Goal: Feedback & Contribution: Contribute content

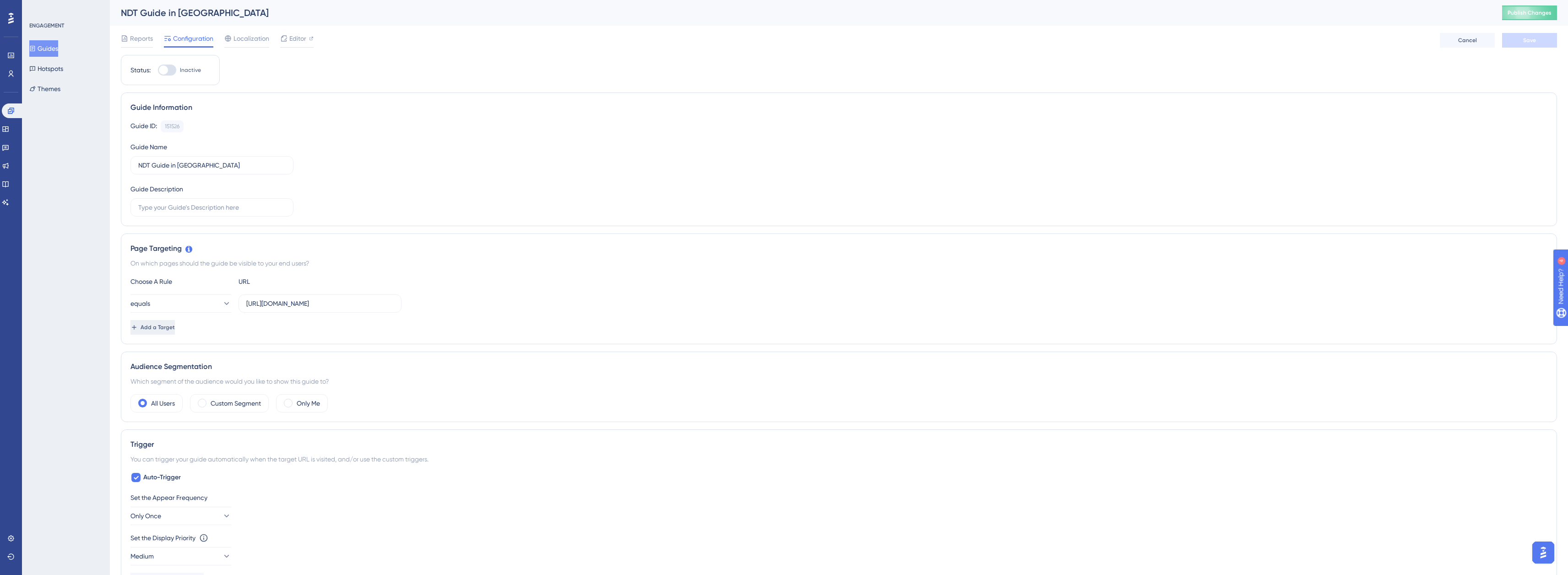
click at [175, 330] on span "Add a Target" at bounding box center [158, 327] width 34 height 8
click at [157, 366] on icon at bounding box center [161, 367] width 9 height 9
click at [148, 407] on div "Or Or" at bounding box center [148, 411] width 17 height 18
drag, startPoint x: 378, startPoint y: 305, endPoint x: 231, endPoint y: 300, distance: 147.1
click at [231, 300] on div "equals [URL][DOMAIN_NAME] Delete" at bounding box center [282, 303] width 302 height 18
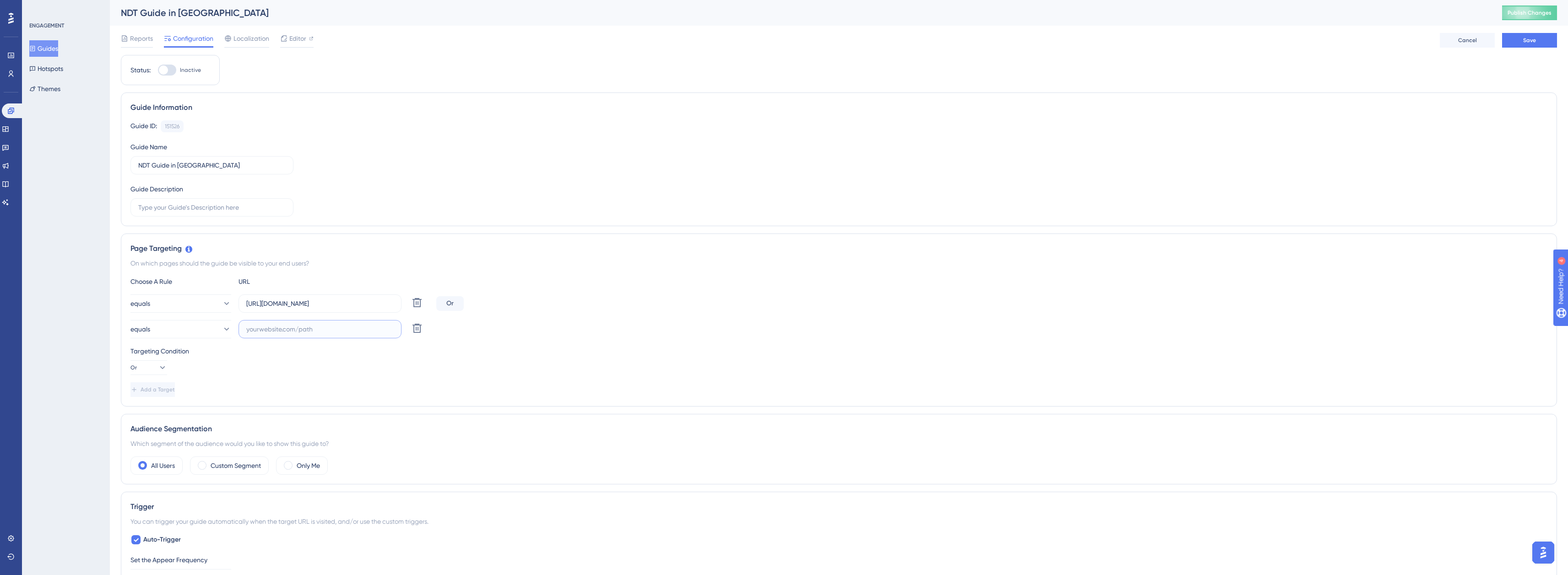
click at [290, 329] on input "text" at bounding box center [320, 330] width 148 height 10
paste input "[URL][DOMAIN_NAME]"
paste input "?Mobile=False"
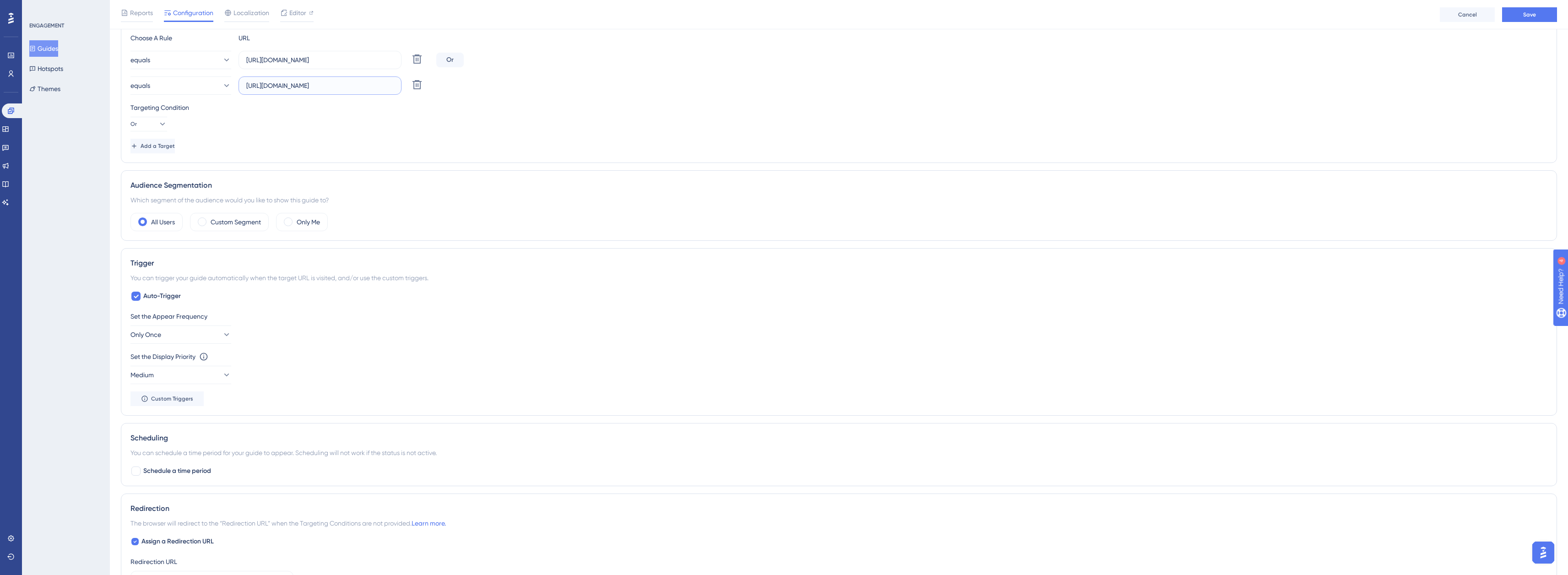
scroll to position [320, 0]
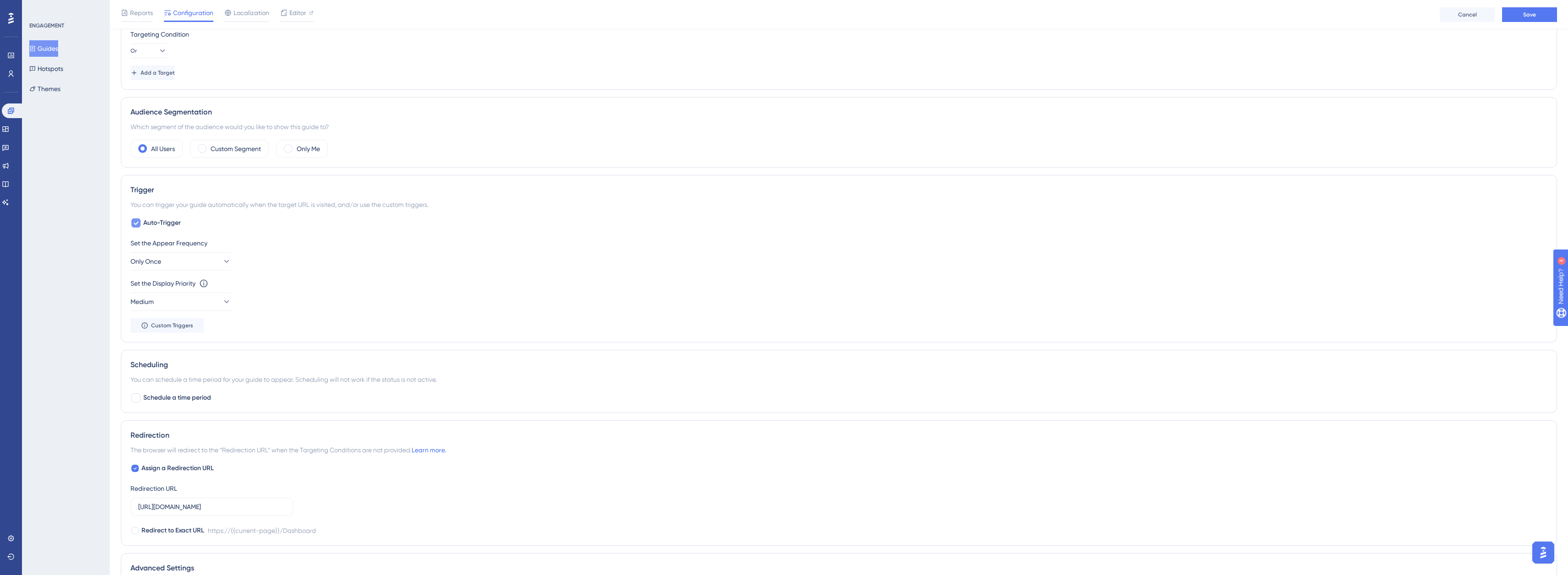
type input "[URL][DOMAIN_NAME]"
click at [135, 226] on icon at bounding box center [136, 222] width 5 height 8
checkbox input "false"
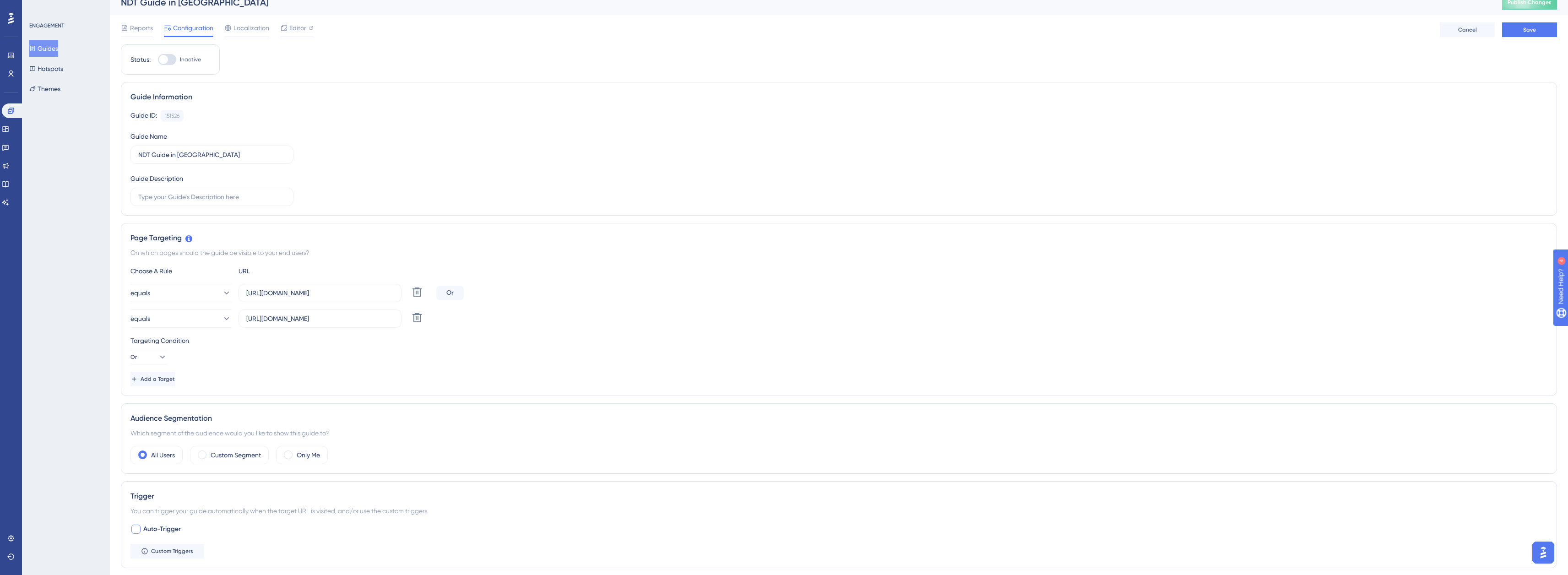
scroll to position [0, 0]
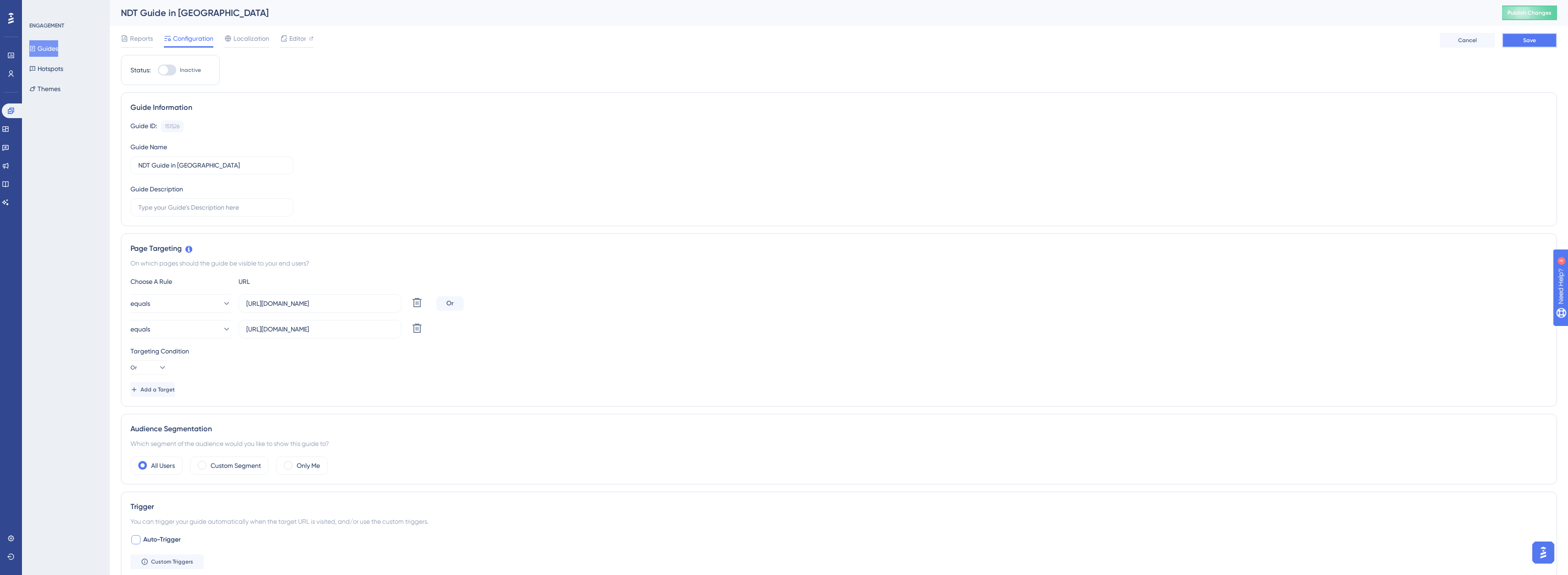
click at [1536, 43] on button "Save" at bounding box center [1529, 39] width 55 height 15
click at [111, 301] on div "Performance Users Engagement Widgets Feedback Product Updates Knowledge Base AI…" at bounding box center [838, 469] width 1458 height 938
drag, startPoint x: 725, startPoint y: 261, endPoint x: 593, endPoint y: 226, distance: 136.6
click at [725, 261] on div "On which pages should the guide be visible to your end users?" at bounding box center [838, 263] width 1417 height 11
click at [12, 73] on icon at bounding box center [11, 73] width 5 height 6
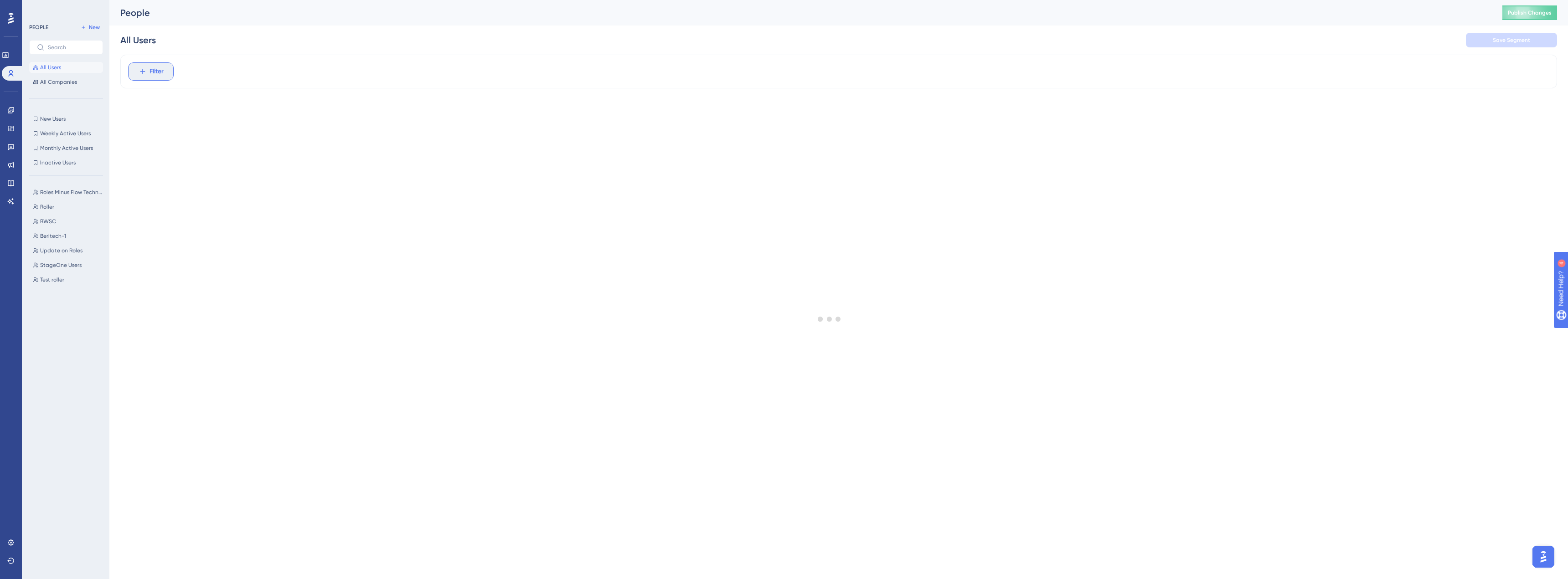
click at [145, 67] on button "Filter" at bounding box center [150, 71] width 45 height 18
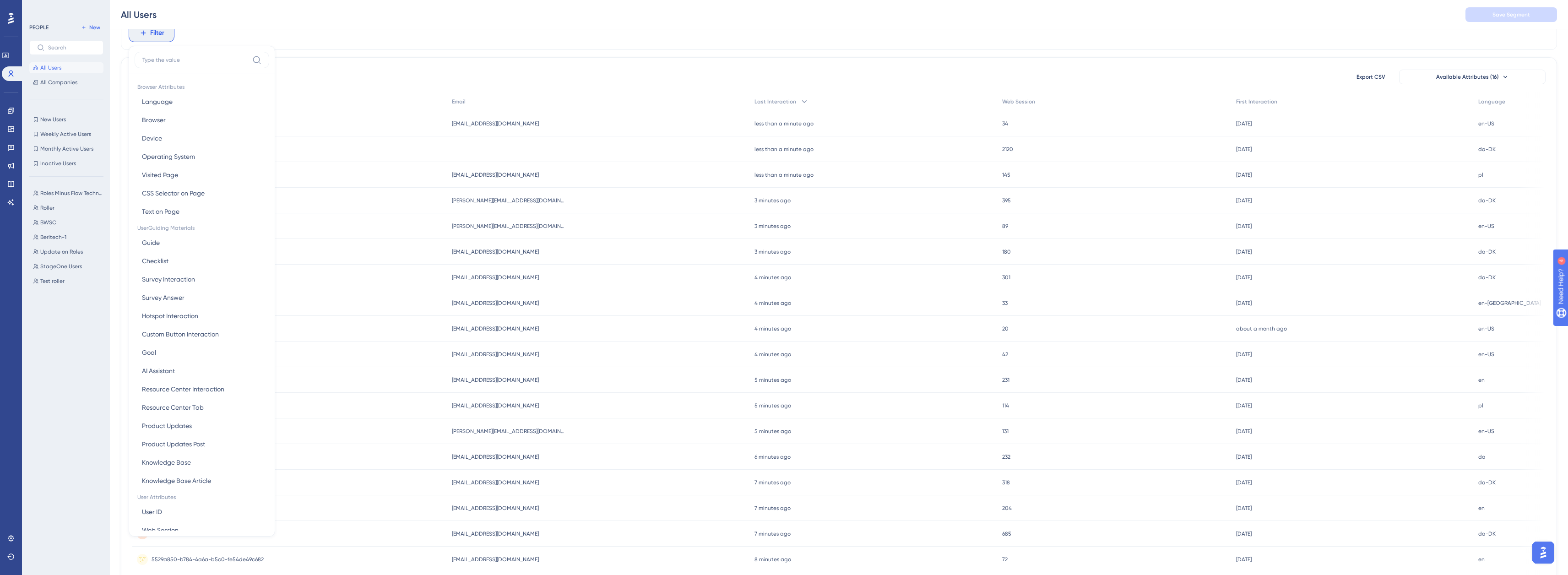
click at [312, 7] on div "All Users Save Segment" at bounding box center [838, 15] width 1458 height 29
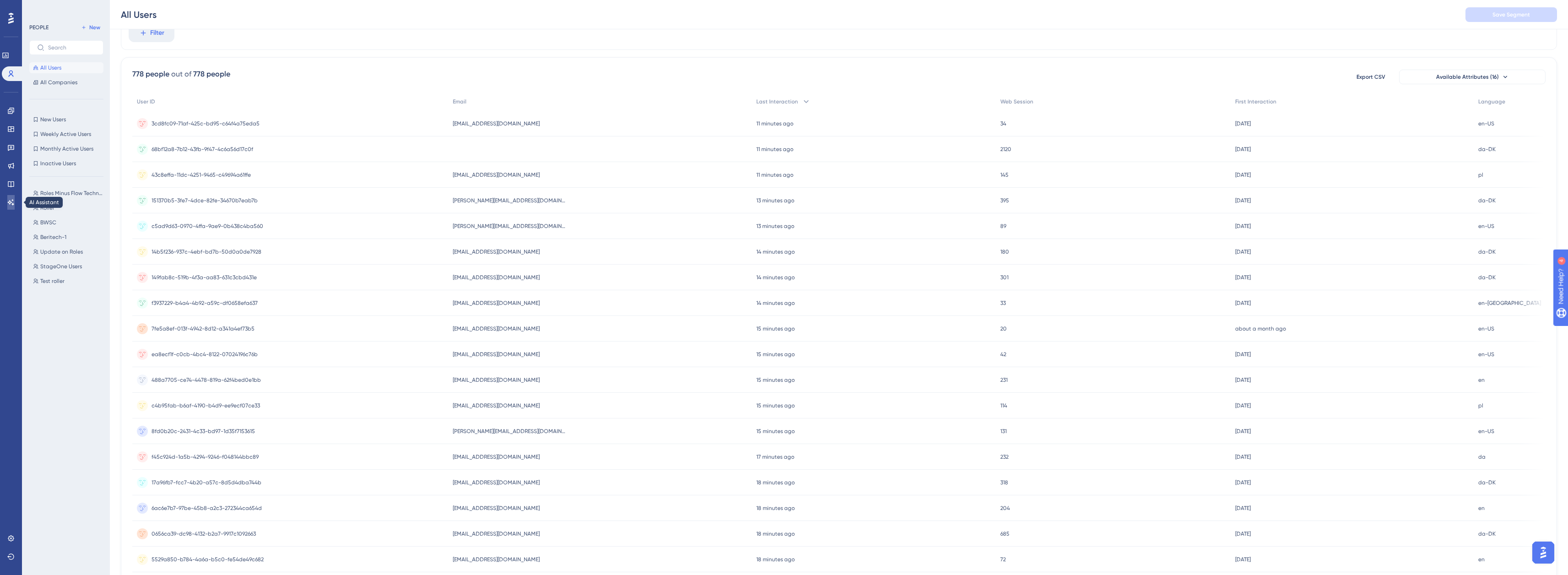
click at [11, 208] on link at bounding box center [11, 202] width 8 height 15
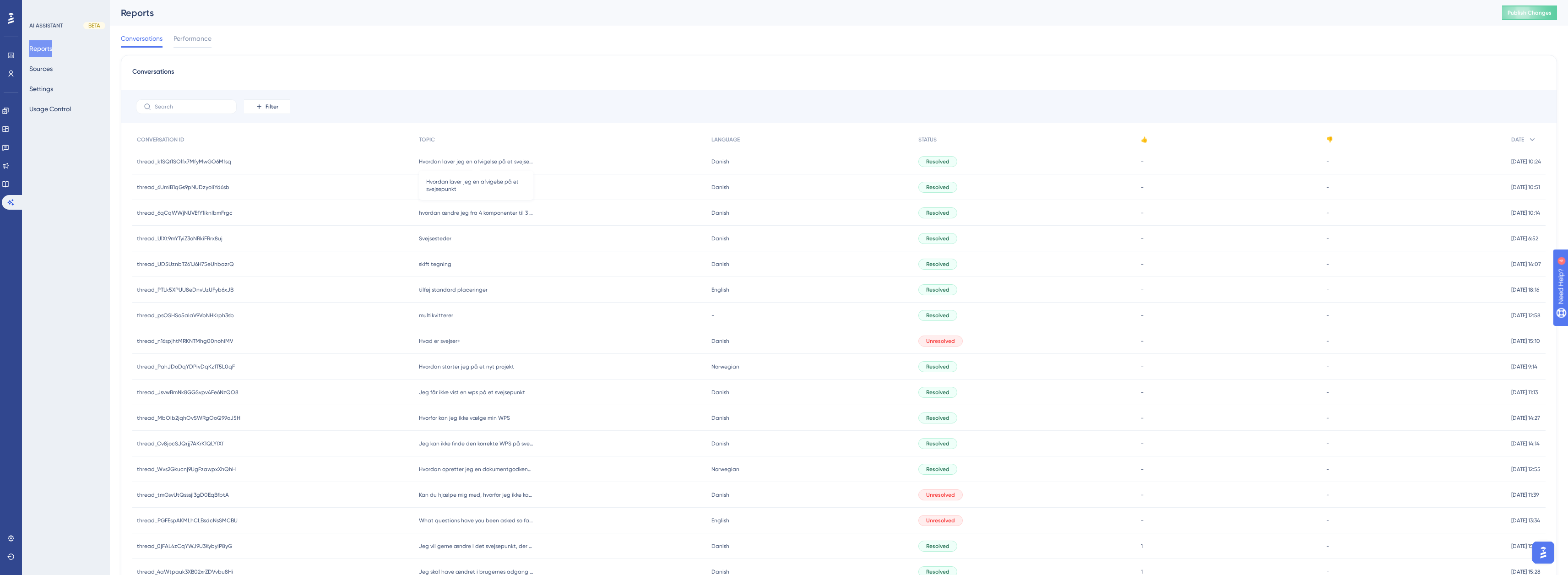
click at [457, 161] on span "Hvordan laver jeg en afvigelse på et svejsepunkt" at bounding box center [475, 161] width 114 height 8
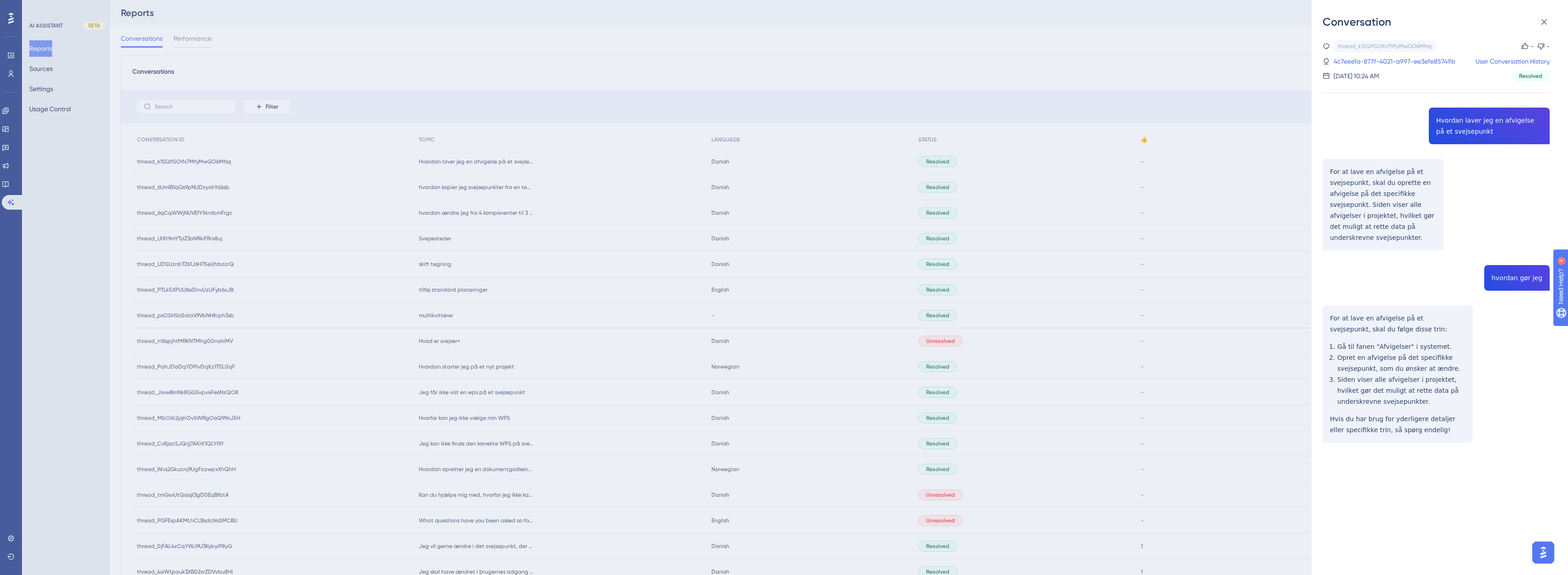
click at [1047, 90] on div "Conversation thread_k1SQfISOlfx7MfyMwGO6Mfsq Copy - - 4c7eee1a-877f-4021-a997-e…" at bounding box center [784, 288] width 1568 height 575
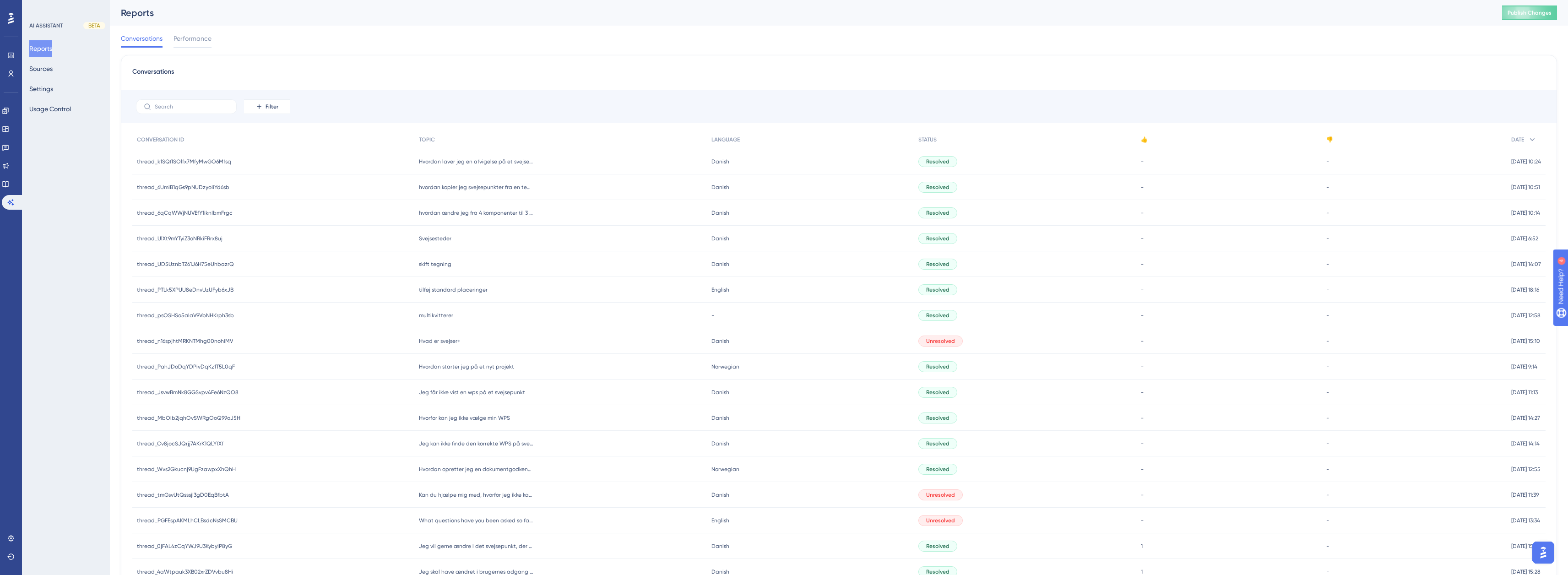
click at [926, 161] on span "Resolved" at bounding box center [937, 161] width 23 height 8
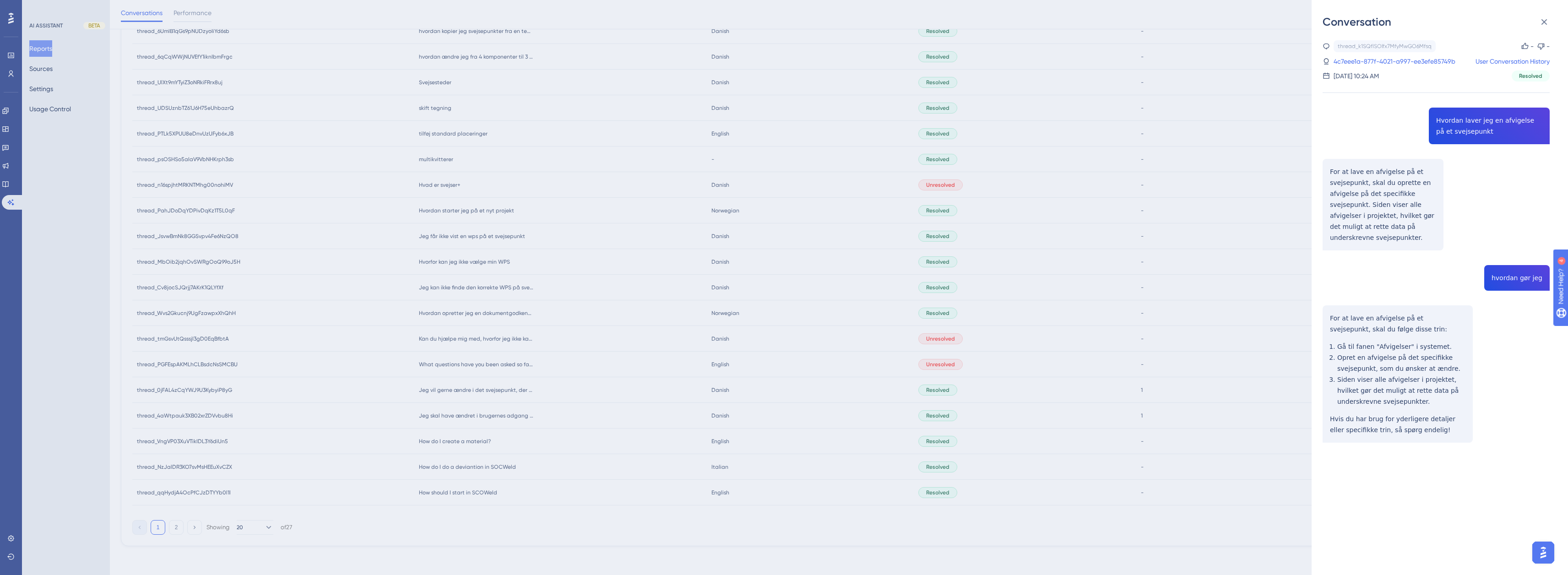
scroll to position [160, 0]
click at [1546, 551] on img "Open AI Assistant Launcher" at bounding box center [1542, 552] width 16 height 16
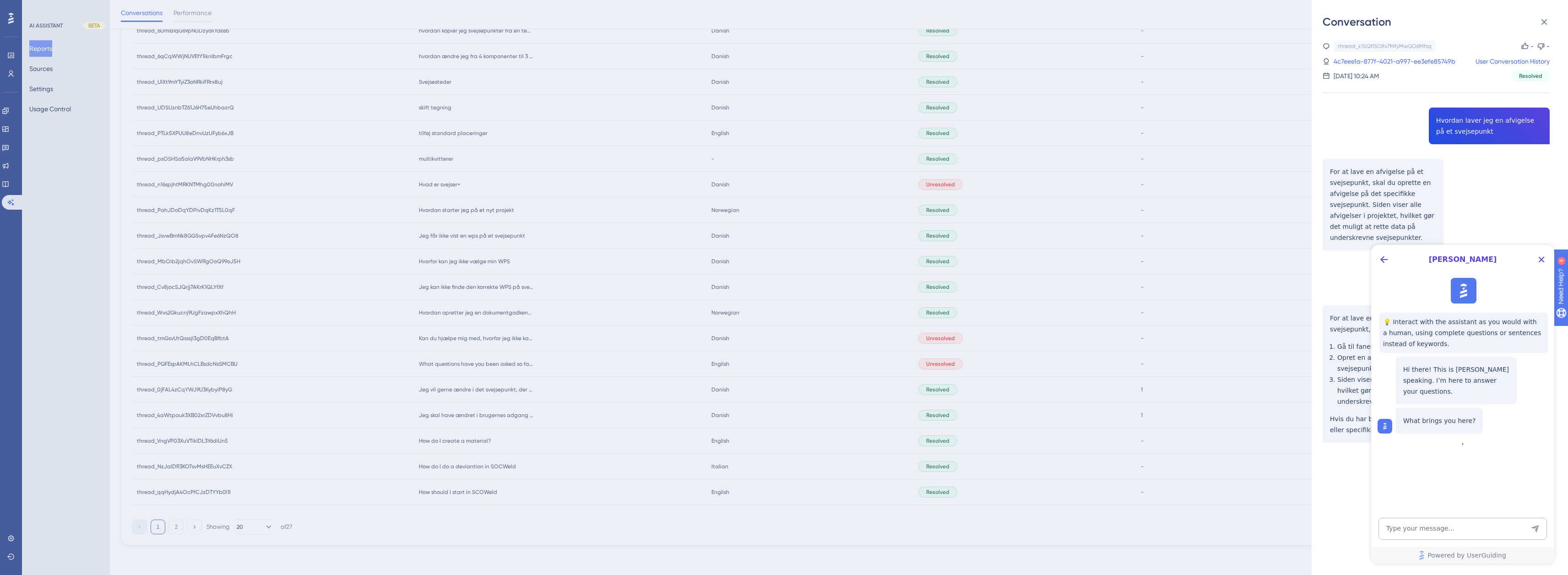
scroll to position [0, 0]
click at [1542, 263] on icon "Close Button" at bounding box center [1541, 259] width 11 height 11
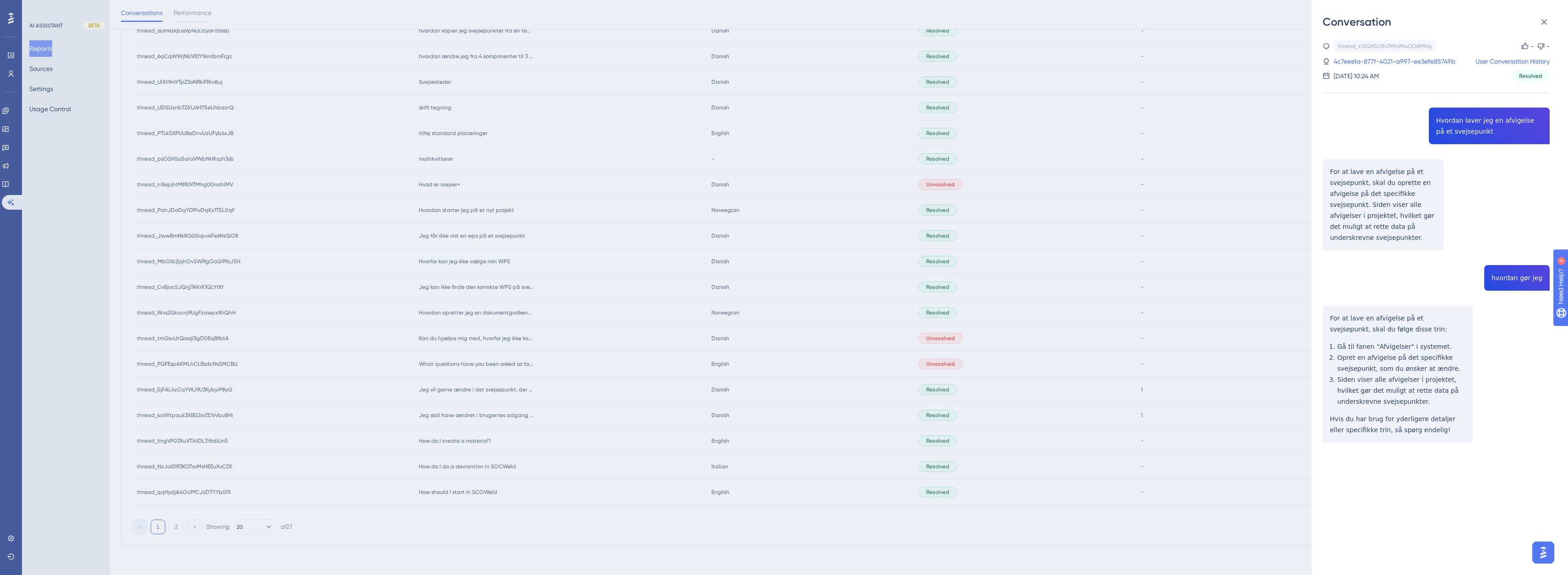
click at [1231, 179] on div "Conversation thread_k1SQfISOlfx7MfyMwGO6Mfsq Copy - - 4c7eee1a-877f-4021-a997-e…" at bounding box center [784, 288] width 1568 height 575
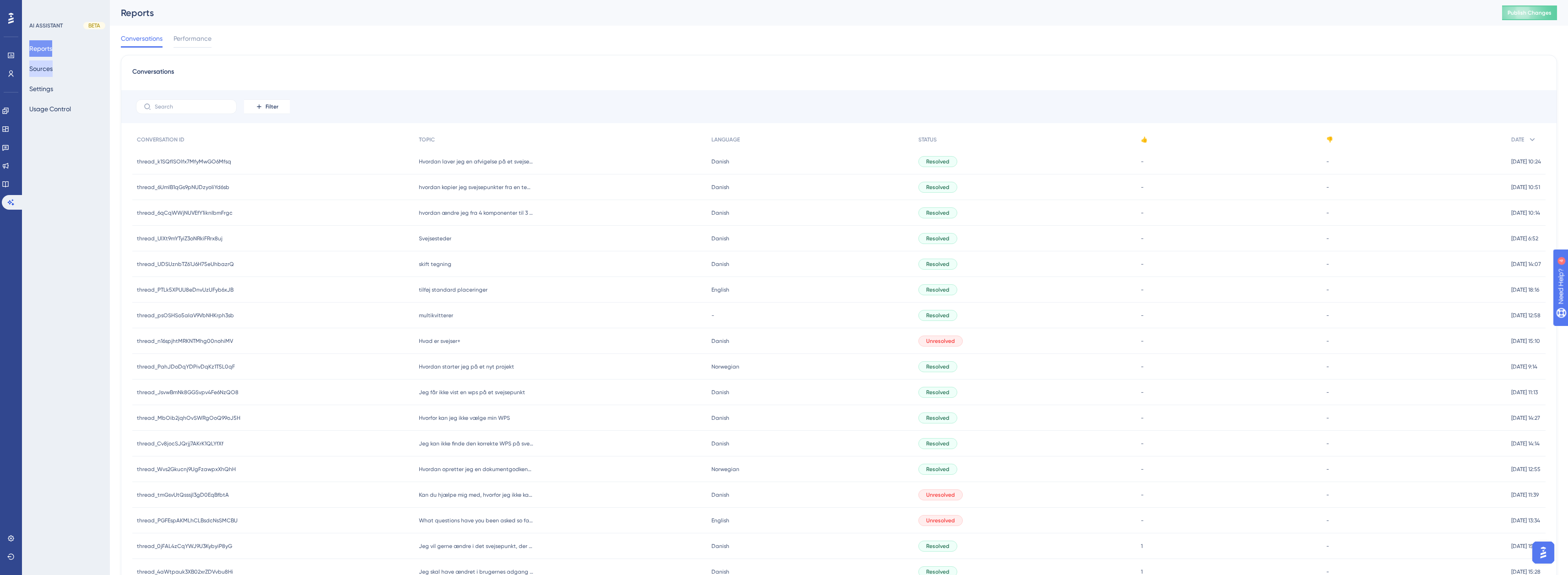
click at [39, 67] on button "Sources" at bounding box center [40, 68] width 23 height 16
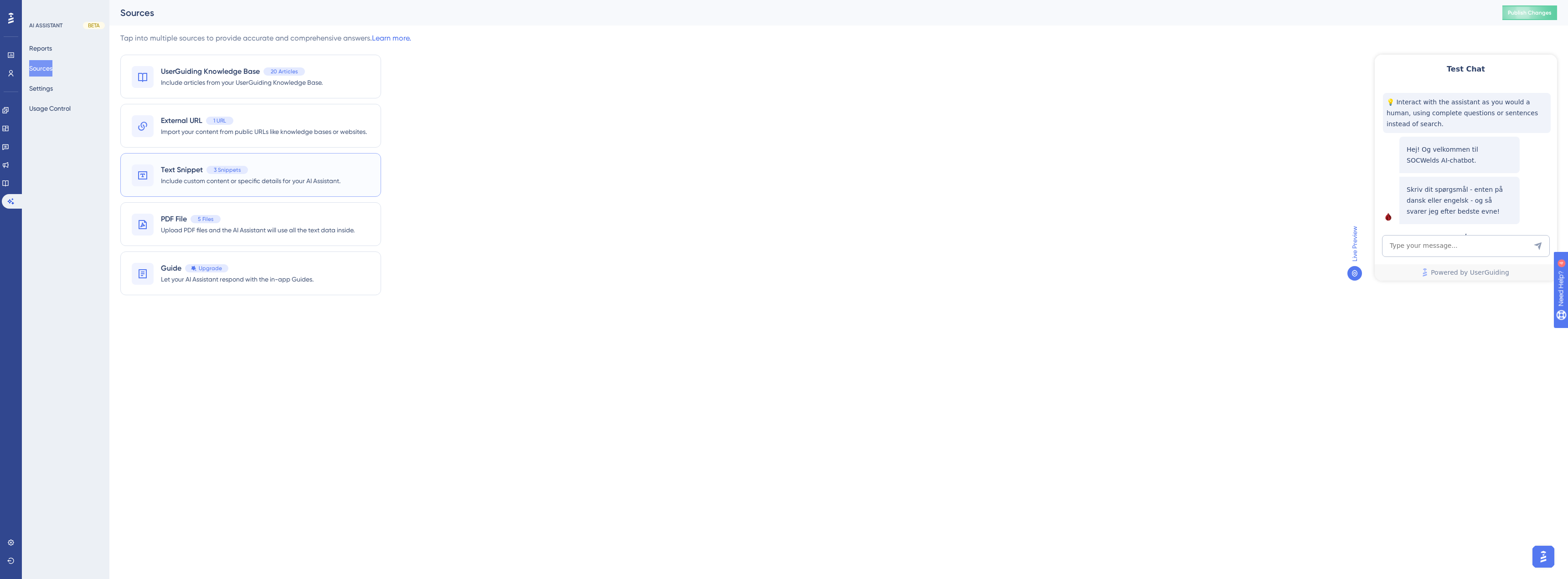
click at [301, 185] on span "Include custom content or specific details for your AI Assistant." at bounding box center [250, 180] width 179 height 11
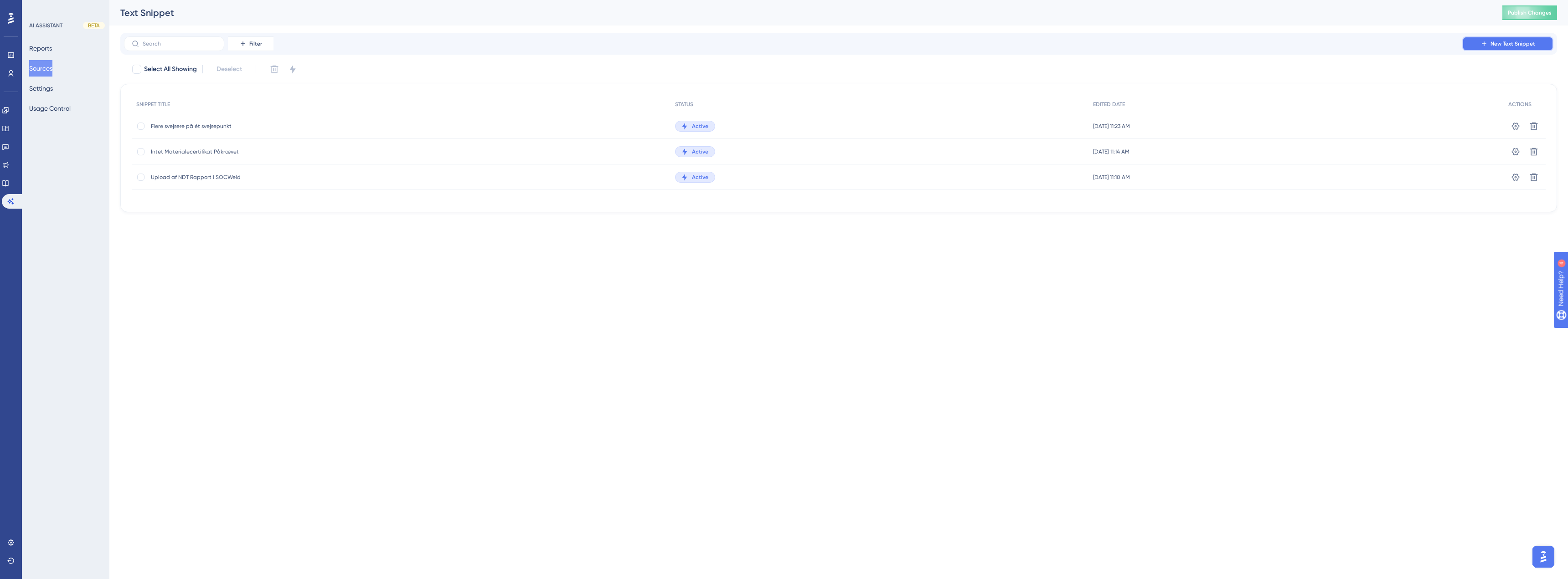
click at [1506, 46] on span "New Text Snippet" at bounding box center [1512, 44] width 44 height 8
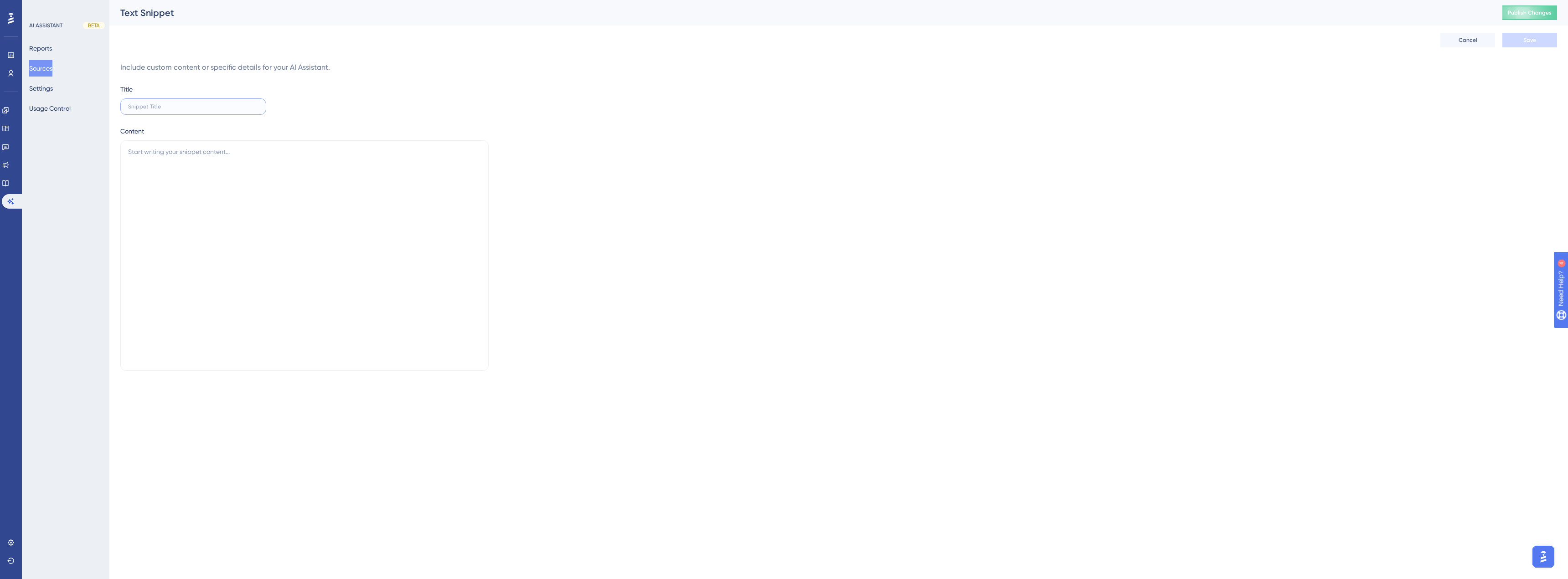
click at [199, 108] on input "text" at bounding box center [193, 106] width 131 height 6
type input "Afvigelse på svejsepunkt"
click at [1464, 45] on button "Cancel" at bounding box center [1467, 39] width 55 height 15
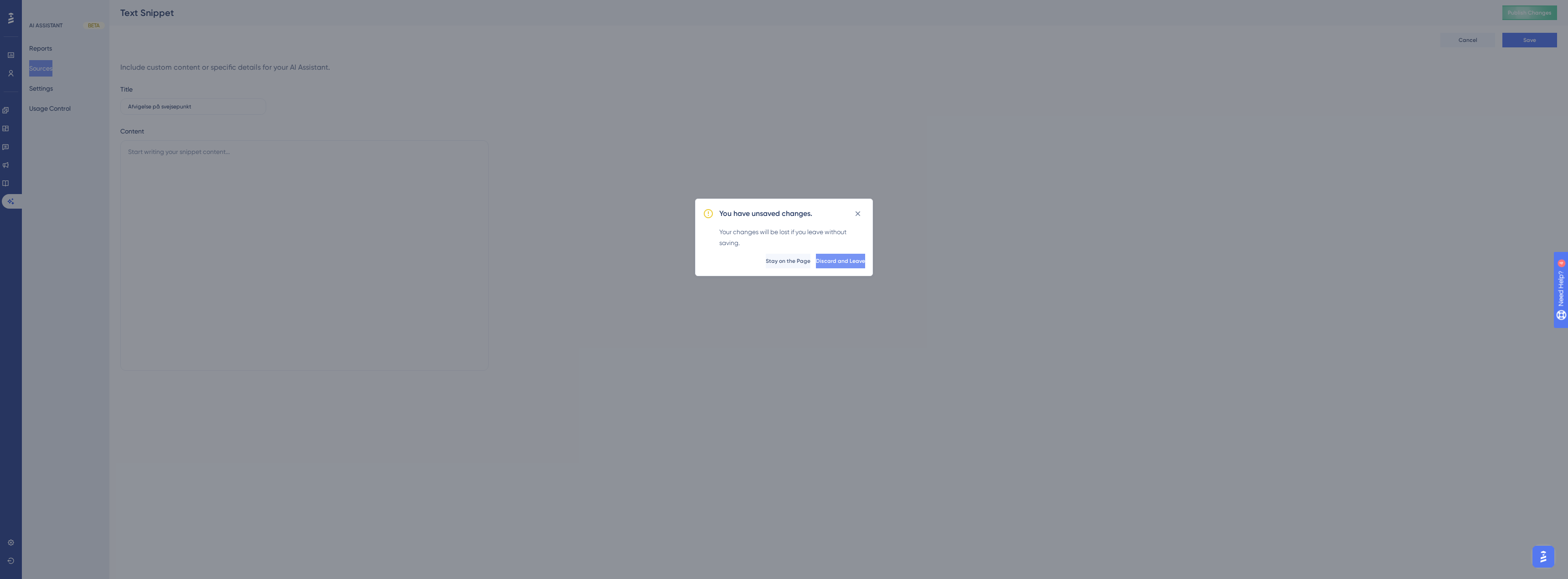
click at [821, 266] on button "Discard and Leave" at bounding box center [841, 260] width 50 height 15
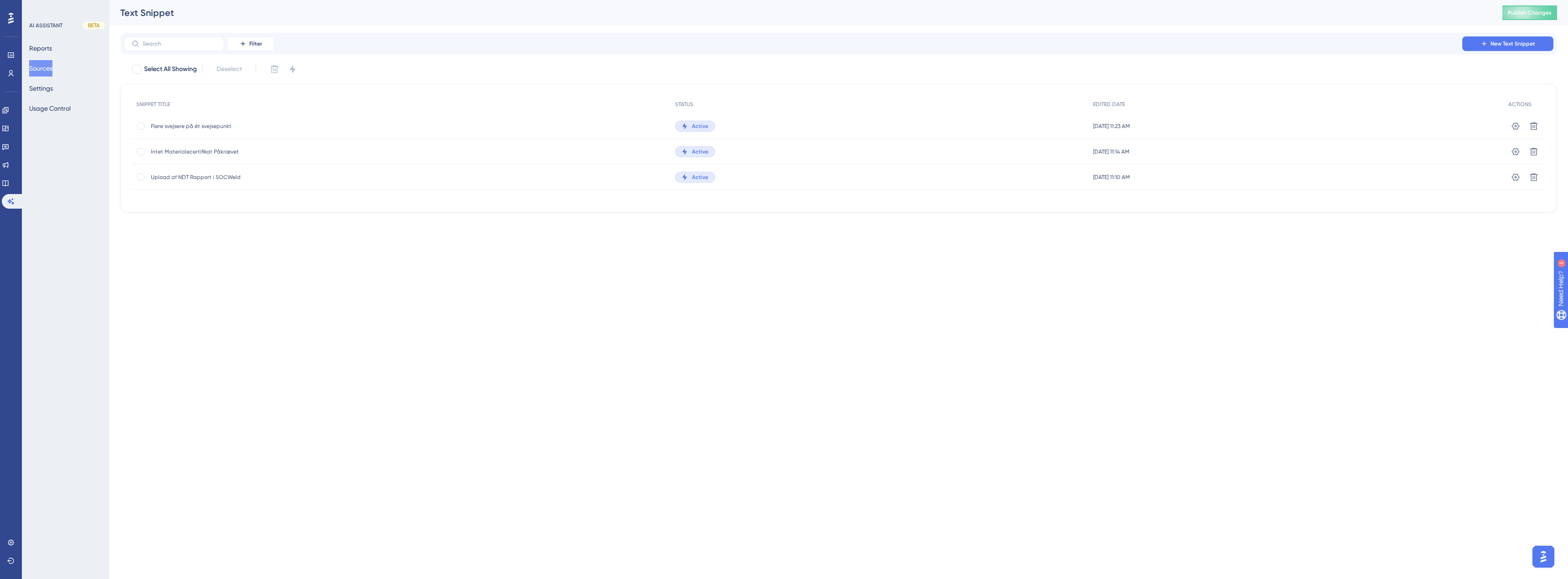
click at [220, 151] on span "Intet Materialecertifikat Påkrævet" at bounding box center [224, 151] width 146 height 8
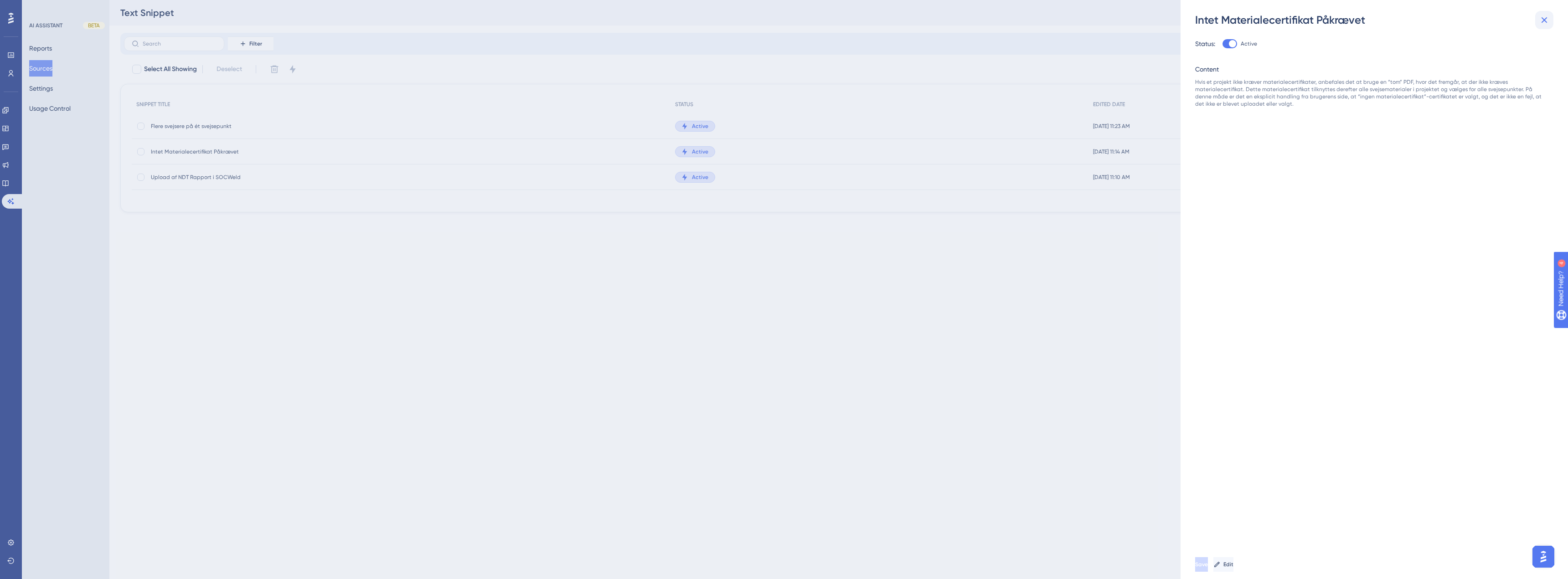
click at [1547, 17] on icon at bounding box center [1543, 20] width 11 height 11
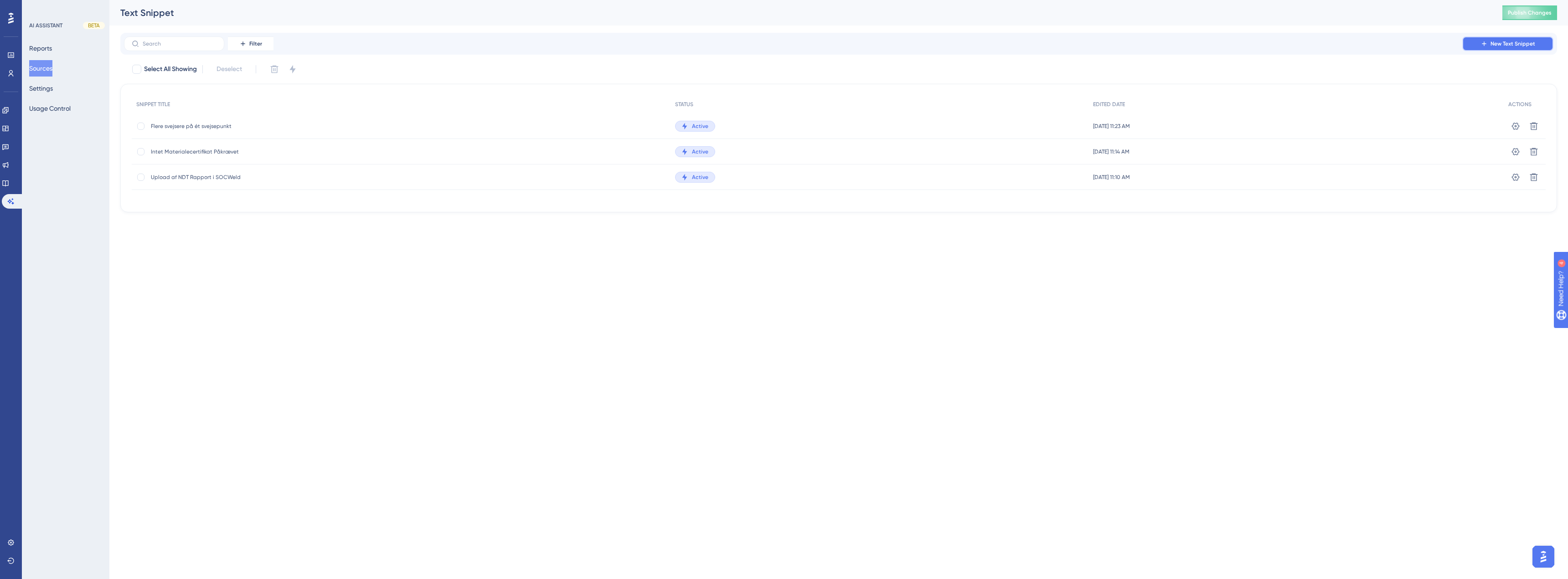
click at [1503, 47] on span "New Text Snippet" at bounding box center [1512, 44] width 44 height 8
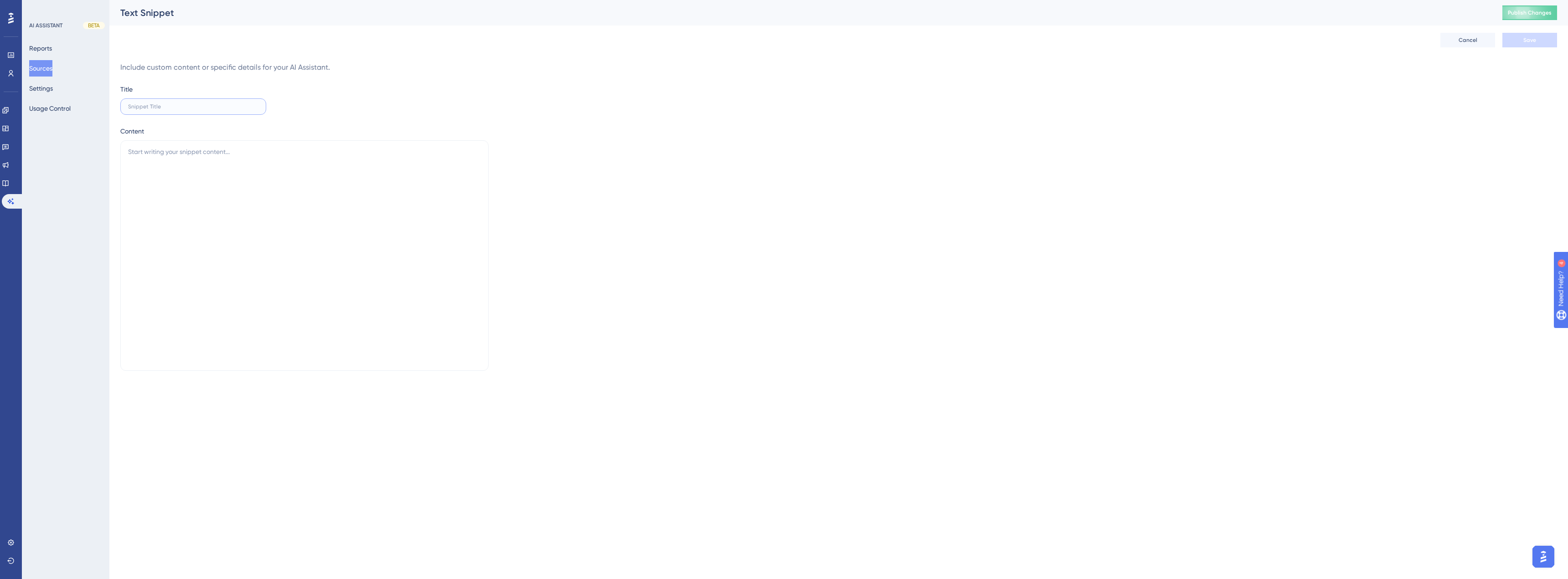
click at [152, 106] on input "text" at bounding box center [193, 106] width 131 height 6
type input "Afvigelse på svejsepunkt"
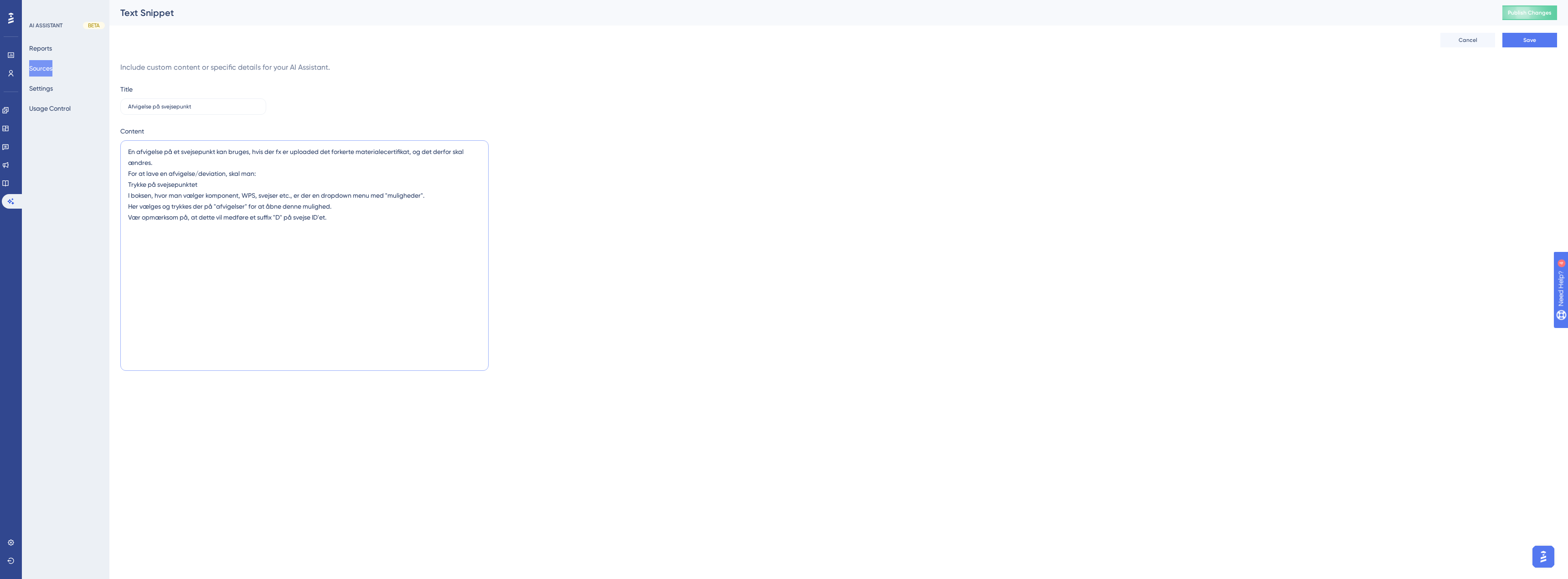
type textarea "En afvigelse på et svejsepunkt kan bruges, hvis der fx er uploaded det forkerte…"
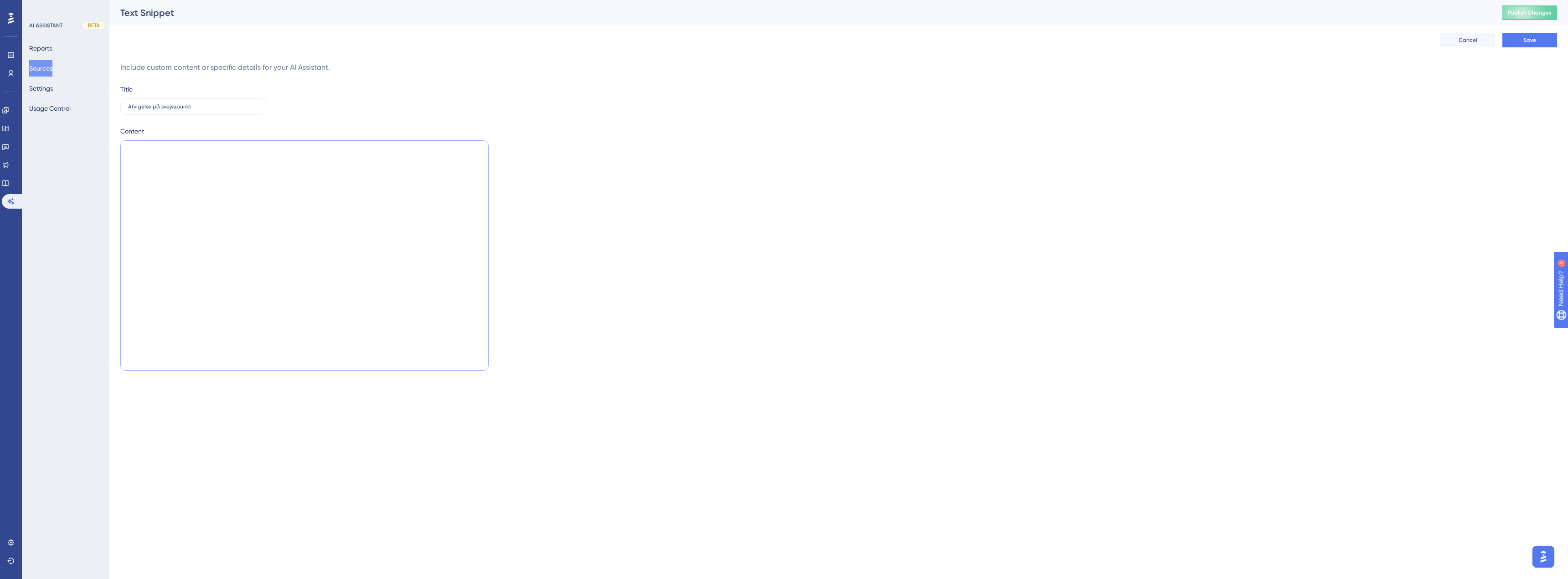
click at [188, 167] on textarea at bounding box center [304, 255] width 368 height 231
paste textarea "En afvigelse kan bruges, hvis der f.eks. er uploadet et forkert materialecertif…"
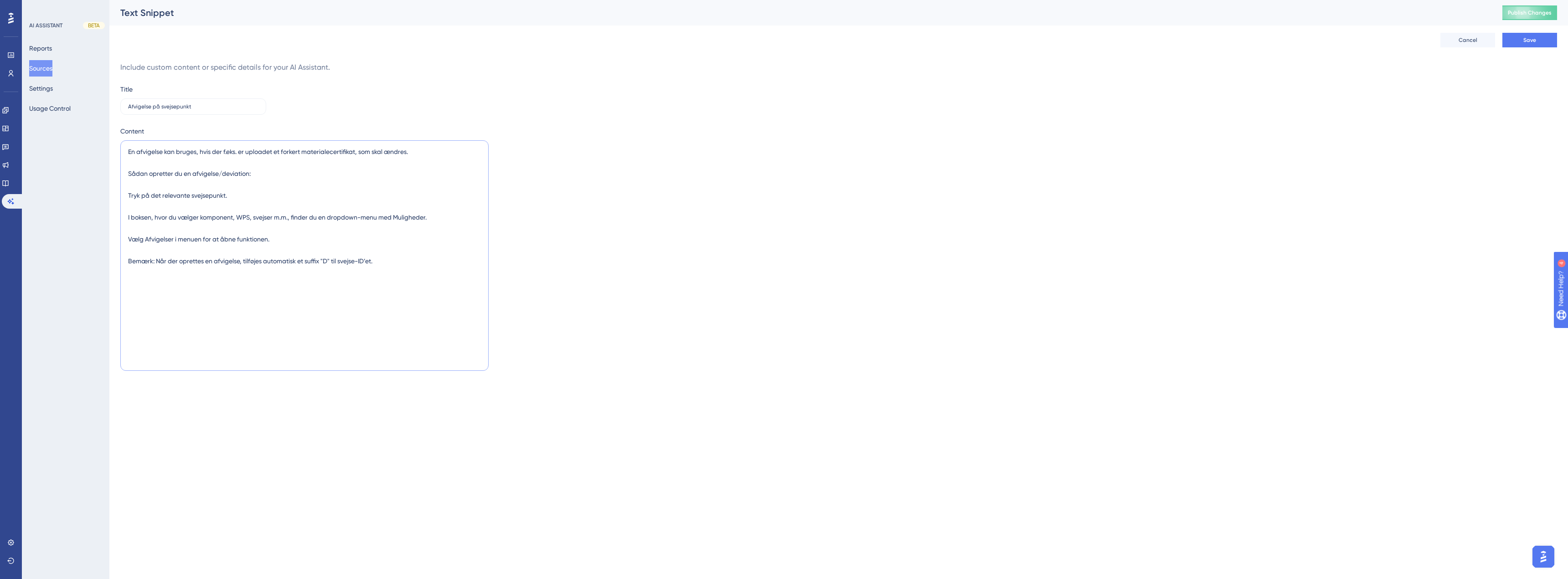
click at [413, 276] on textarea "En afvigelse kan bruges, hvis der f.eks. er uploadet et forkert materialecertif…" at bounding box center [304, 255] width 368 height 231
type textarea "En afvigelse kan bruges, hvis der f.eks. er uploadet et forkert materialecertif…"
click at [1538, 44] on button "Save" at bounding box center [1530, 39] width 55 height 15
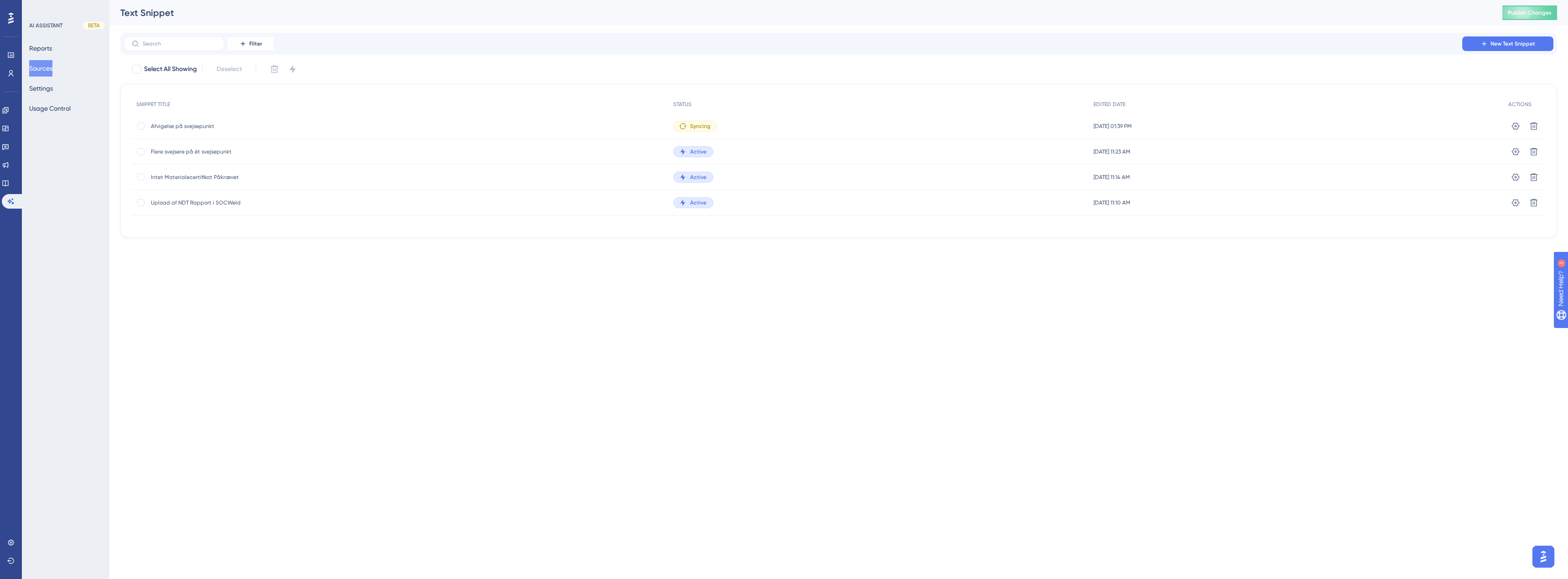
click at [633, 0] on html "Performance Users Engagement Widgets Feedback Product Updates Knowledge Base AI…" at bounding box center [784, 0] width 1568 height 0
